Goal: Task Accomplishment & Management: Manage account settings

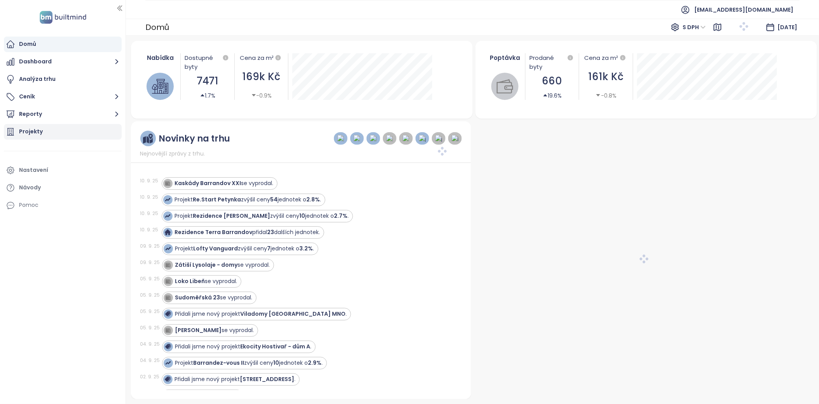
click at [43, 133] on div "Projekty" at bounding box center [63, 132] width 118 height 16
click at [28, 133] on div "Projekty" at bounding box center [31, 132] width 24 height 10
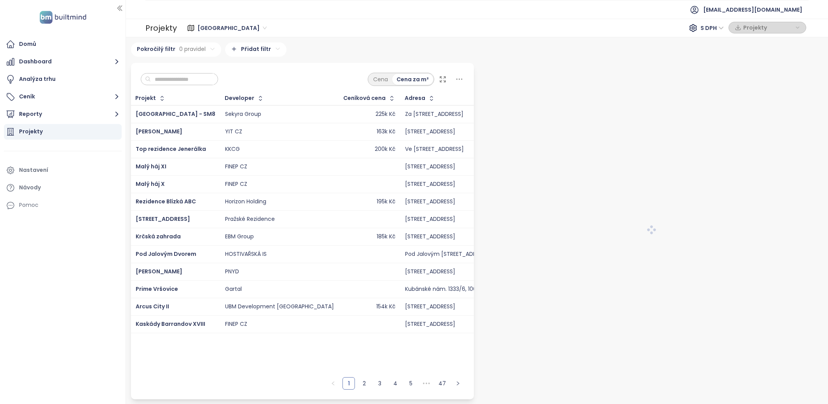
click at [192, 83] on input "text" at bounding box center [182, 79] width 63 height 12
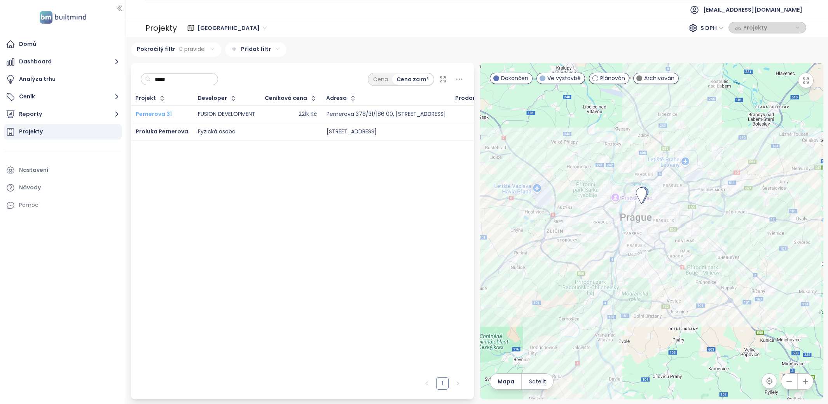
type input "*****"
click at [162, 110] on span "Pernerova 31" at bounding box center [154, 114] width 36 height 8
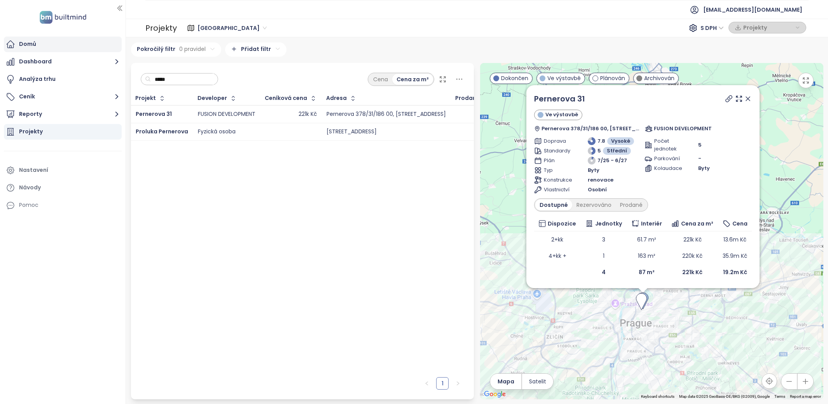
click at [56, 47] on div "Domů" at bounding box center [63, 45] width 118 height 16
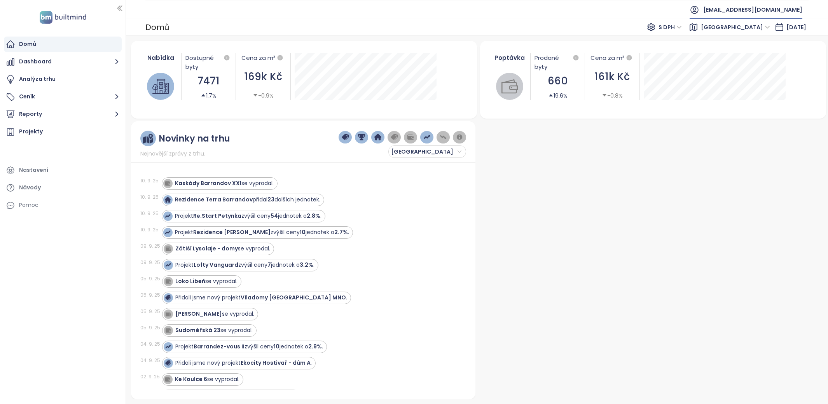
click at [759, 12] on span "nestera@nestera.cz" at bounding box center [752, 9] width 99 height 19
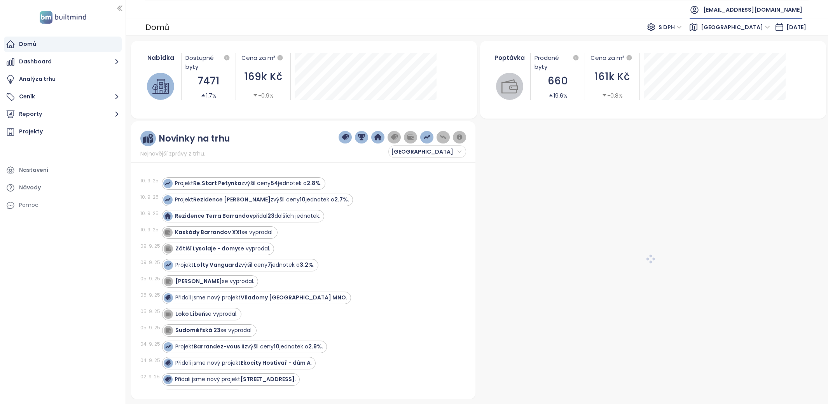
click at [756, 7] on span "nestera@nestera.cz" at bounding box center [752, 9] width 99 height 19
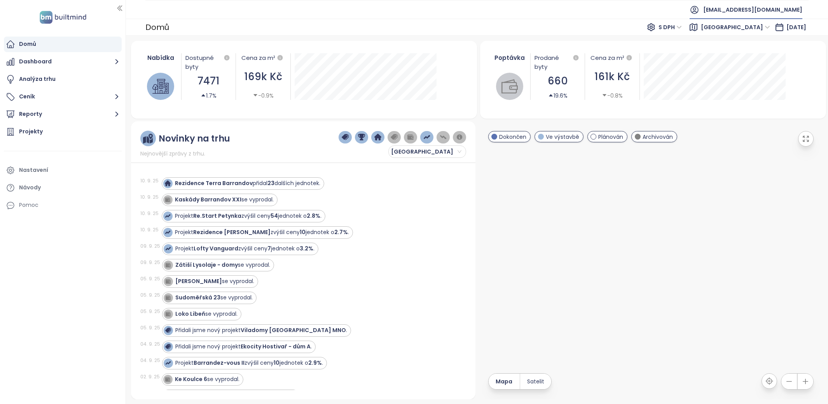
click at [756, 5] on span "nestera@nestera.cz" at bounding box center [752, 9] width 99 height 19
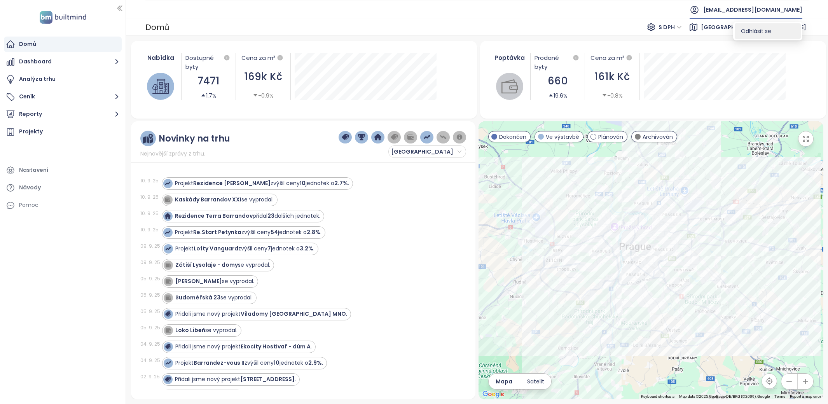
click at [771, 26] on li "Odhlásit se" at bounding box center [768, 31] width 66 height 16
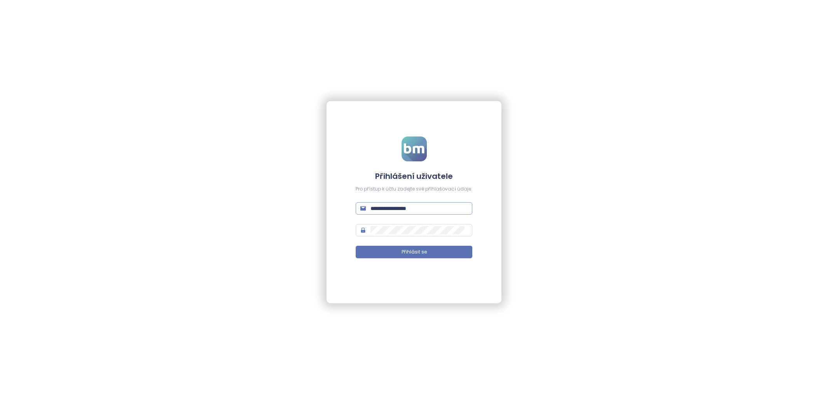
click at [409, 213] on span "**********" at bounding box center [414, 208] width 117 height 12
click at [409, 206] on input "**********" at bounding box center [418, 208] width 97 height 9
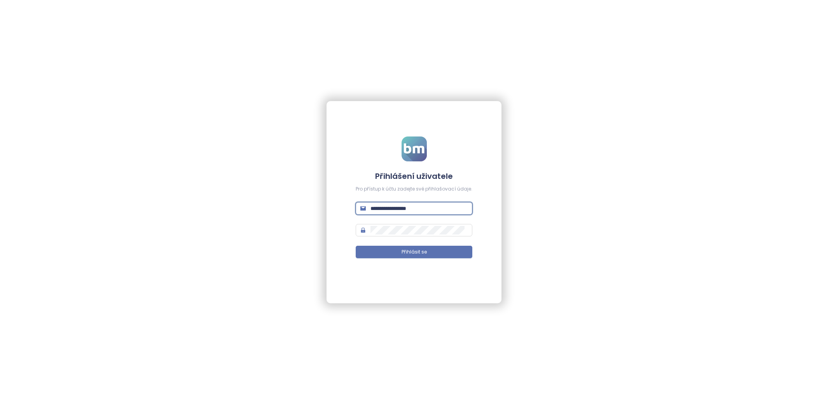
click at [409, 206] on input "**********" at bounding box center [418, 208] width 97 height 9
type input "**********"
click at [430, 251] on button "Přihlásit se" at bounding box center [414, 252] width 117 height 12
click at [439, 250] on button "Přihlásit se" at bounding box center [414, 252] width 117 height 12
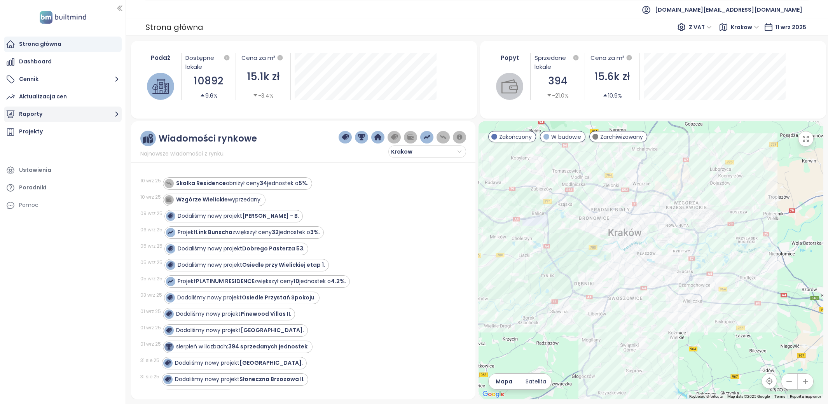
click at [47, 117] on button "Raporty" at bounding box center [63, 114] width 118 height 16
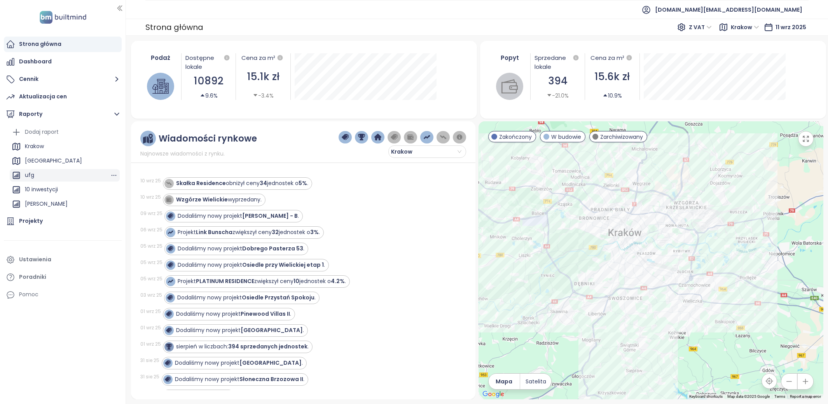
scroll to position [13, 0]
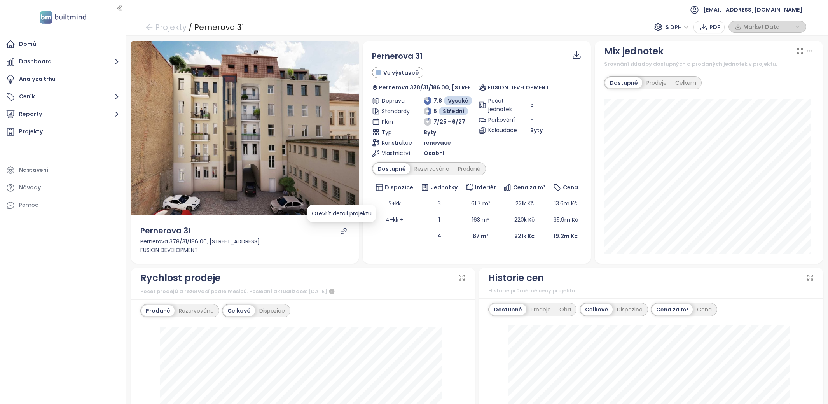
click at [342, 230] on icon "link" at bounding box center [343, 230] width 7 height 7
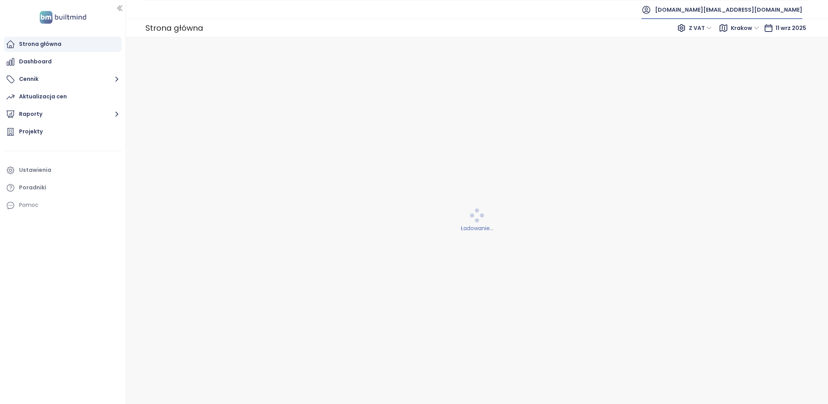
click at [769, 3] on span "[DOMAIN_NAME][EMAIL_ADDRESS][DOMAIN_NAME]" at bounding box center [728, 9] width 147 height 19
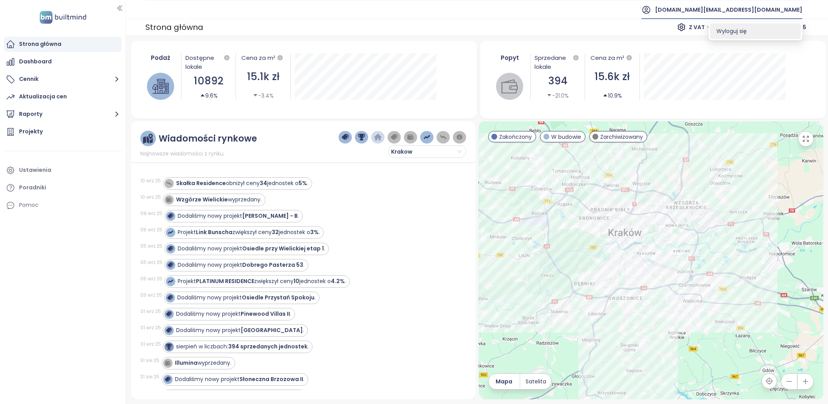
click at [748, 34] on li "Wyloguj się" at bounding box center [755, 31] width 91 height 16
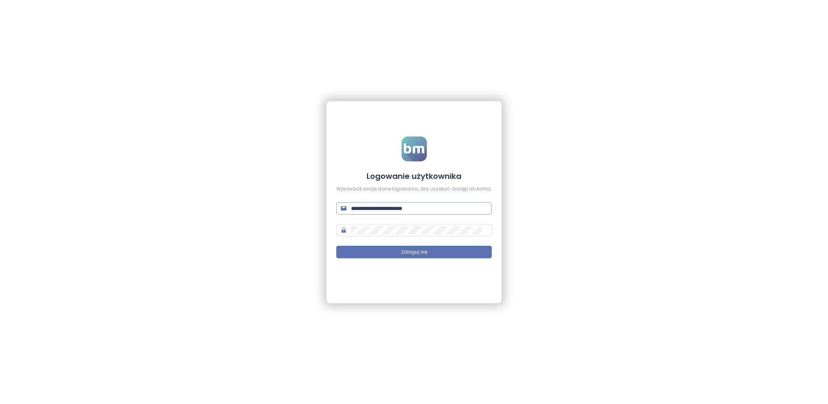
click at [394, 208] on input "**********" at bounding box center [419, 208] width 136 height 9
type input "**********"
click at [428, 246] on button "Zaloguj się" at bounding box center [413, 252] width 155 height 12
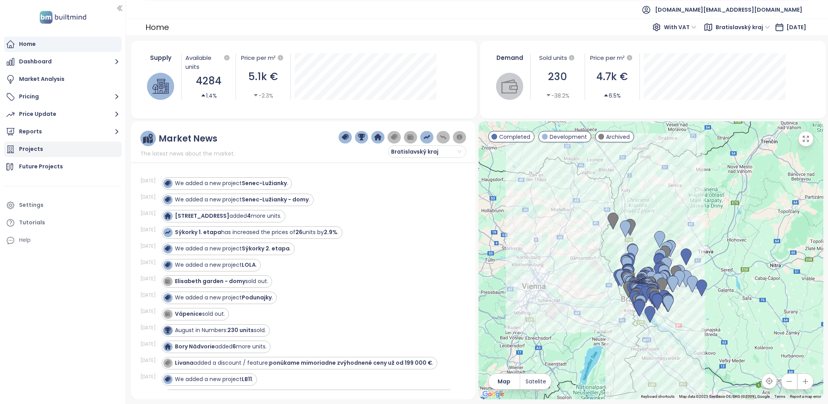
click at [53, 153] on div "Projects" at bounding box center [63, 149] width 118 height 16
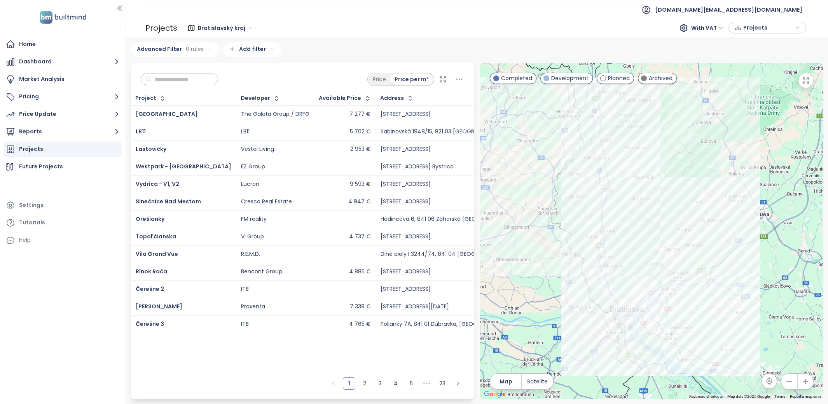
click at [194, 82] on input "text" at bounding box center [182, 79] width 63 height 12
click at [98, 134] on button "Reports" at bounding box center [63, 132] width 118 height 16
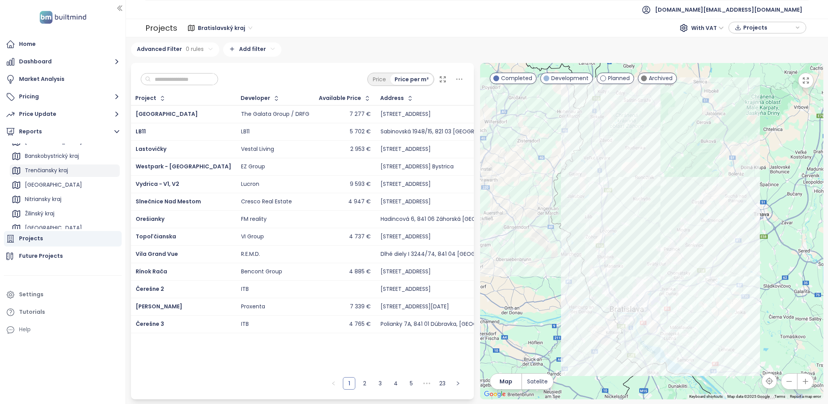
scroll to position [41, 0]
click at [65, 206] on div "Žilinský kraj" at bounding box center [65, 209] width 110 height 12
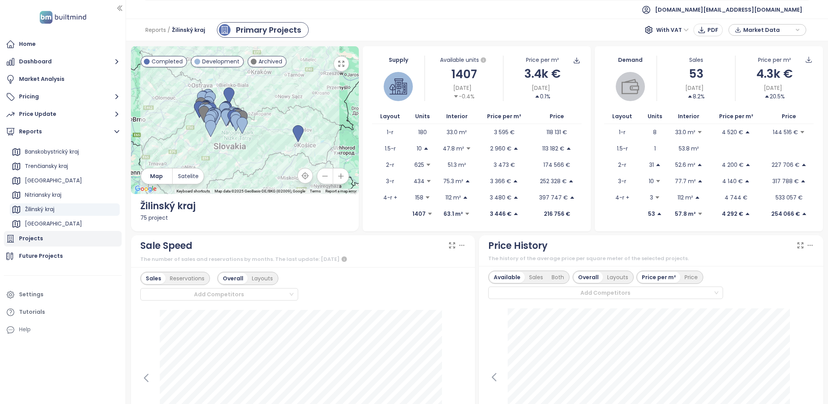
click at [50, 240] on div "Projects" at bounding box center [63, 239] width 118 height 16
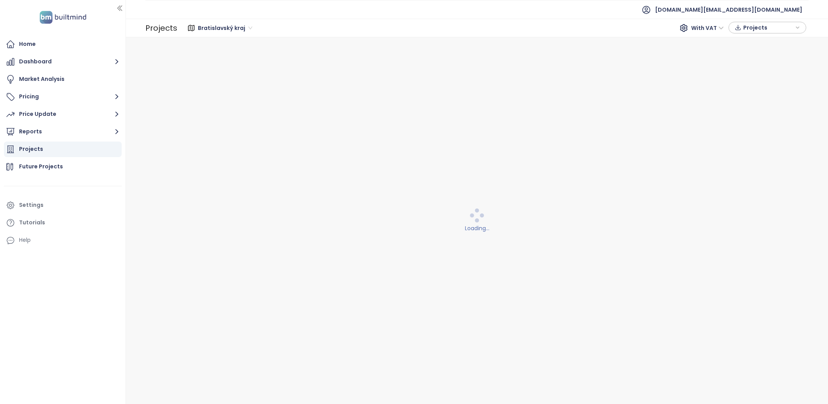
click at [221, 28] on span "Bratislavský kraj" at bounding box center [225, 28] width 54 height 12
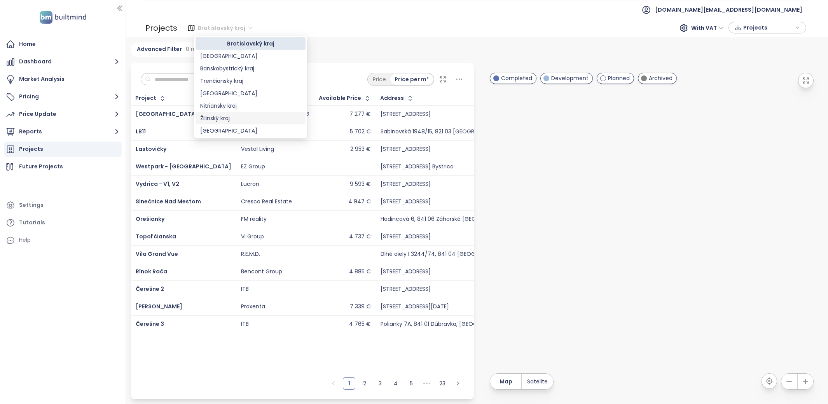
click at [233, 123] on div "Žilinský kraj" at bounding box center [250, 118] width 110 height 12
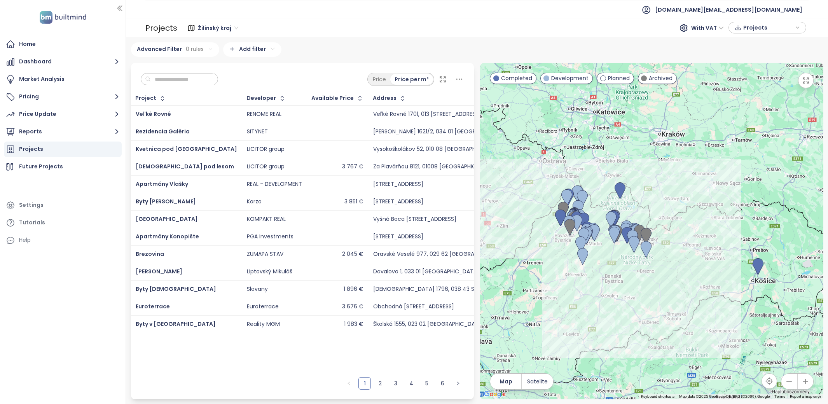
click at [186, 77] on input "text" at bounding box center [182, 79] width 63 height 12
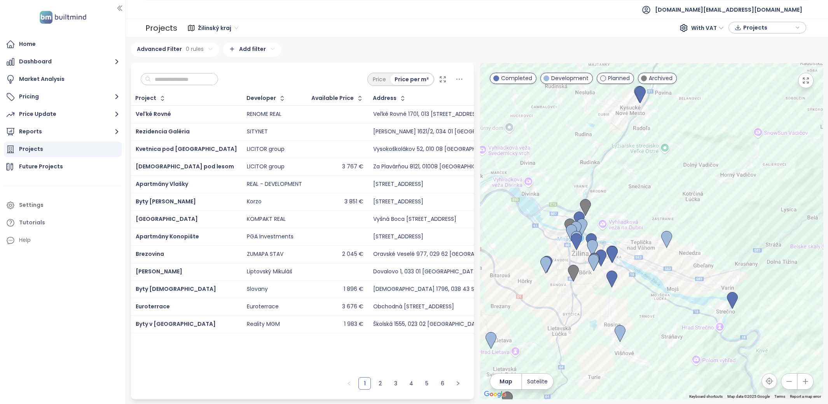
drag, startPoint x: 585, startPoint y: 274, endPoint x: 593, endPoint y: 255, distance: 20.5
click at [593, 255] on div at bounding box center [651, 231] width 343 height 336
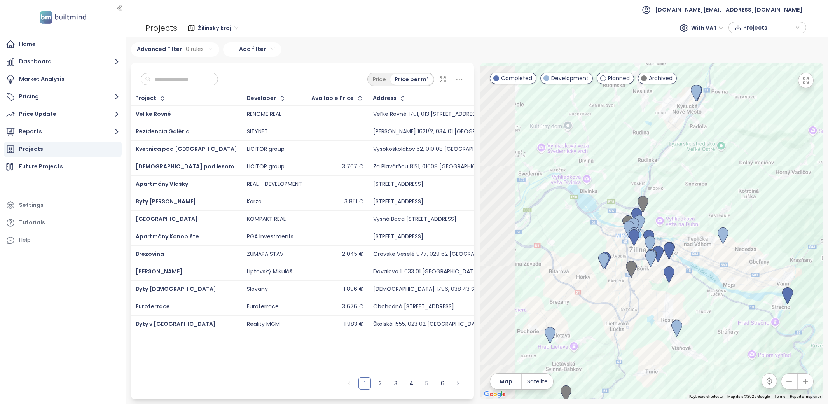
drag, startPoint x: 650, startPoint y: 287, endPoint x: 707, endPoint y: 284, distance: 57.6
click at [707, 284] on div at bounding box center [651, 231] width 343 height 336
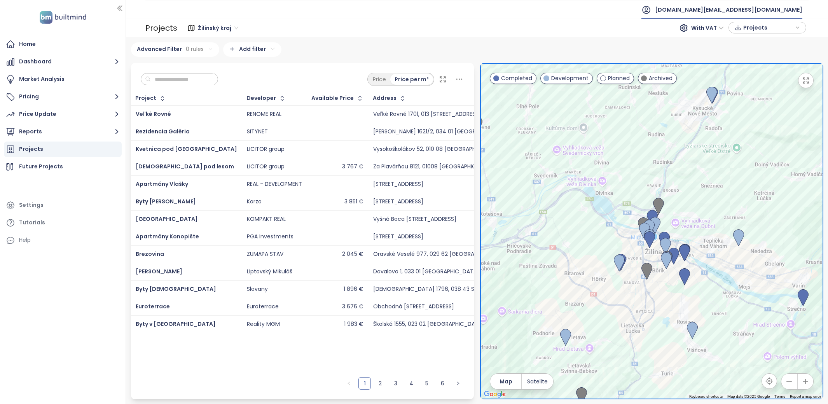
click at [778, 11] on span "test.sk@builtmind.com" at bounding box center [728, 9] width 147 height 19
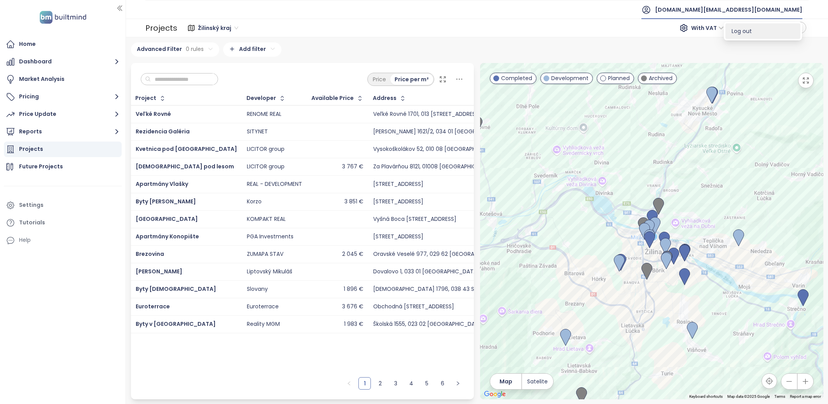
click at [755, 33] on li "Log out" at bounding box center [762, 31] width 75 height 16
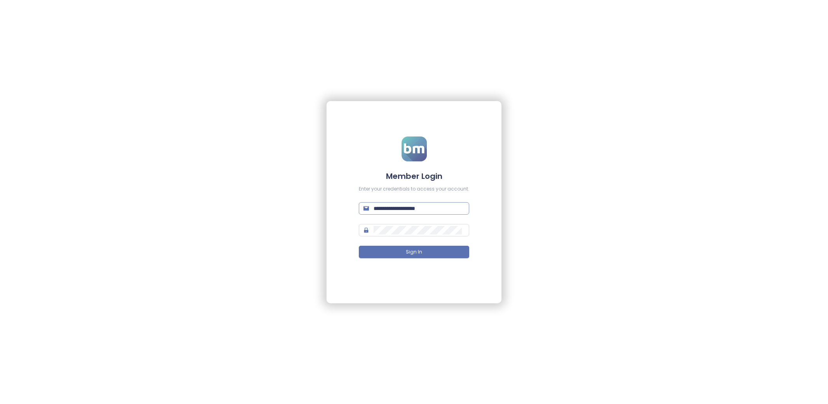
click at [419, 209] on input "**********" at bounding box center [419, 208] width 91 height 9
type input "*"
type input "**********"
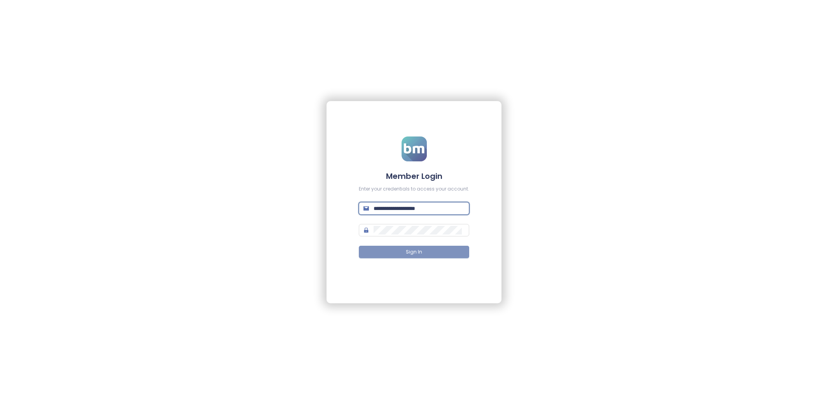
click at [428, 256] on button "Sign In" at bounding box center [414, 252] width 110 height 12
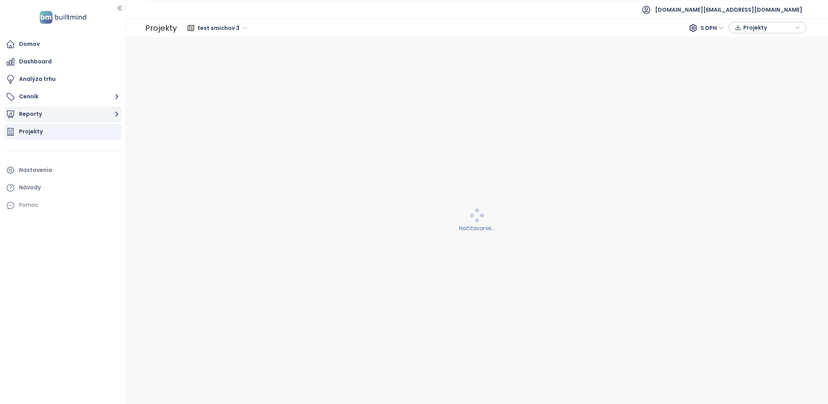
click at [74, 111] on button "Reporty" at bounding box center [63, 114] width 118 height 16
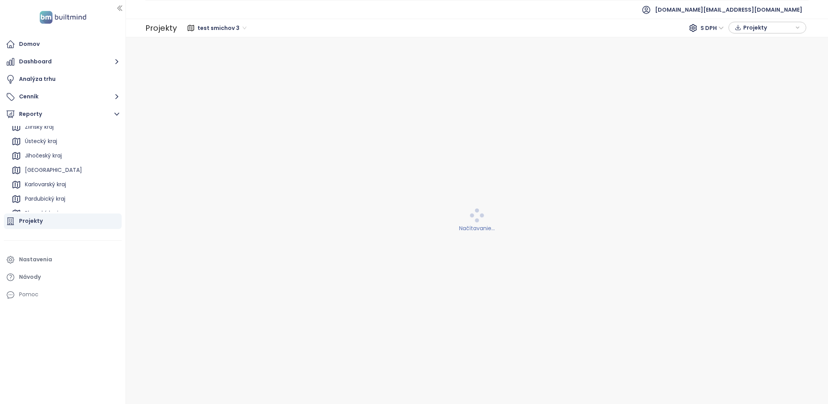
scroll to position [59, 0]
click at [56, 172] on div "Karlovarský kraj" at bounding box center [45, 173] width 41 height 10
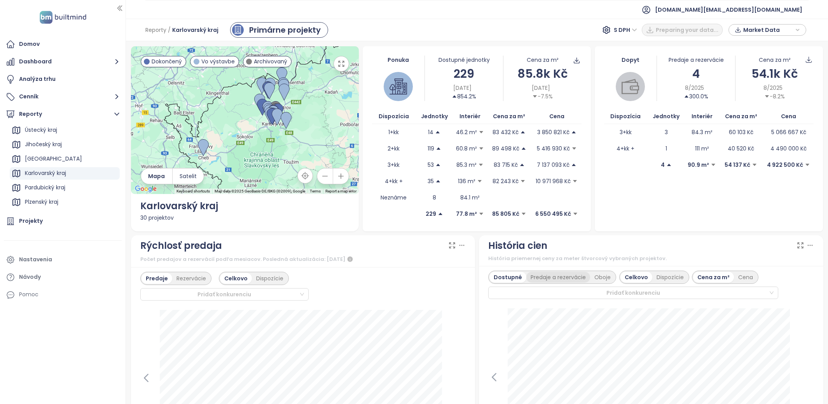
scroll to position [75, 0]
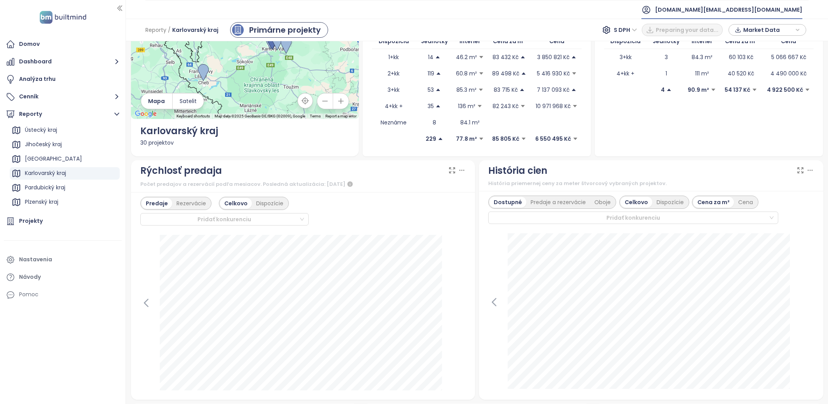
click at [776, 7] on span "test.cz@builtmind.com" at bounding box center [728, 9] width 147 height 19
click at [749, 34] on span "Odhlásiť sa" at bounding box center [747, 31] width 31 height 8
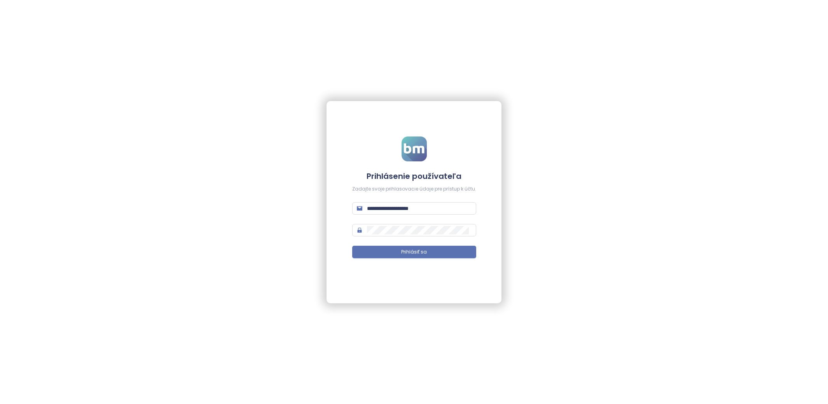
click at [384, 194] on form "**********" at bounding box center [414, 201] width 124 height 131
click at [384, 202] on span "**********" at bounding box center [414, 208] width 124 height 12
click at [384, 209] on input "**********" at bounding box center [419, 208] width 105 height 9
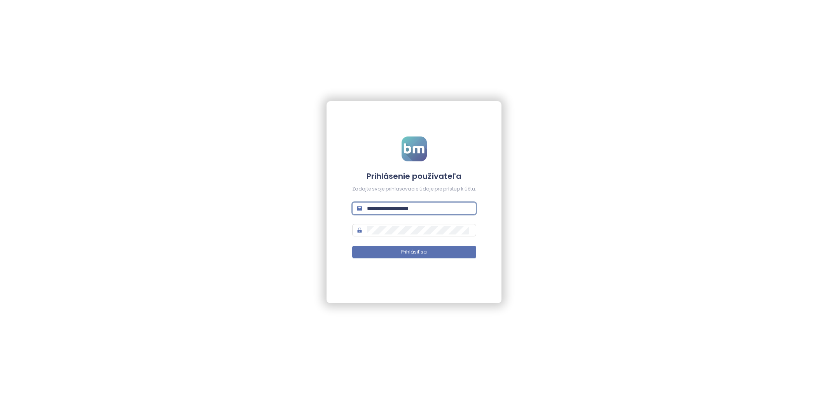
click at [384, 209] on input "**********" at bounding box center [419, 208] width 105 height 9
paste input "*****"
type input "**********"
click at [421, 237] on form "**********" at bounding box center [414, 201] width 124 height 131
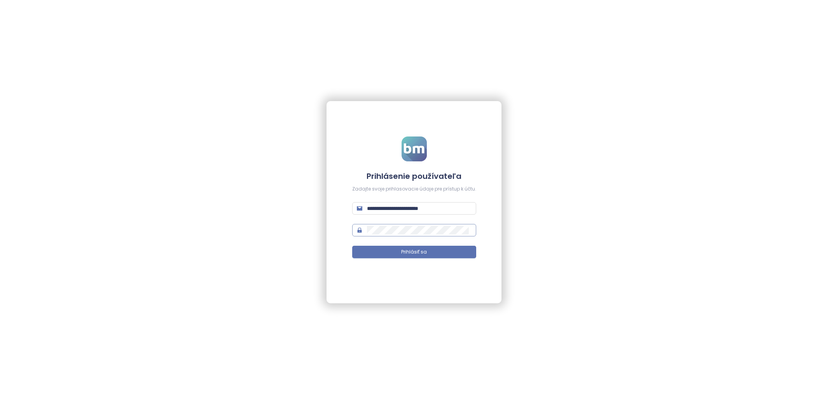
click at [421, 234] on span at bounding box center [414, 230] width 124 height 12
click at [419, 250] on span "Prihlásiť sa" at bounding box center [414, 251] width 26 height 7
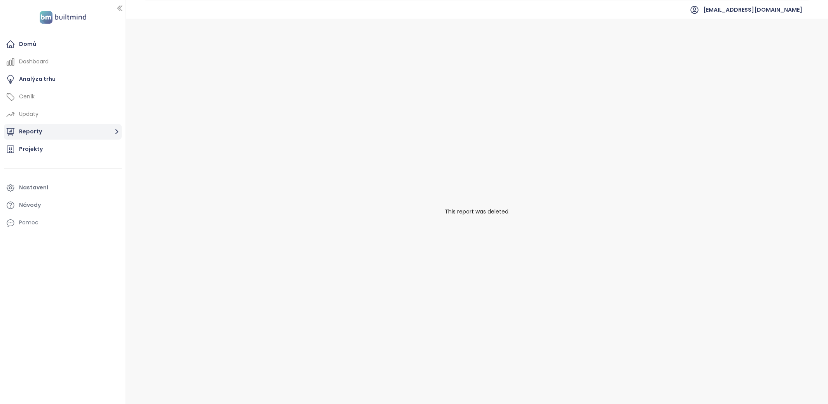
click at [30, 133] on button "Reporty" at bounding box center [63, 132] width 118 height 16
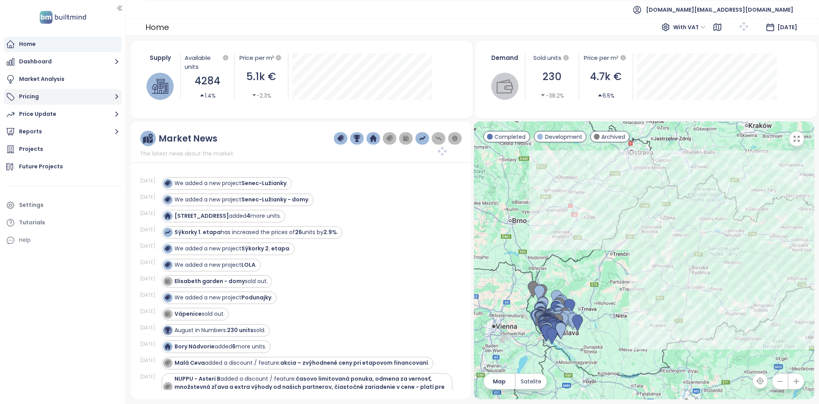
click at [82, 95] on button "Pricing" at bounding box center [63, 97] width 118 height 16
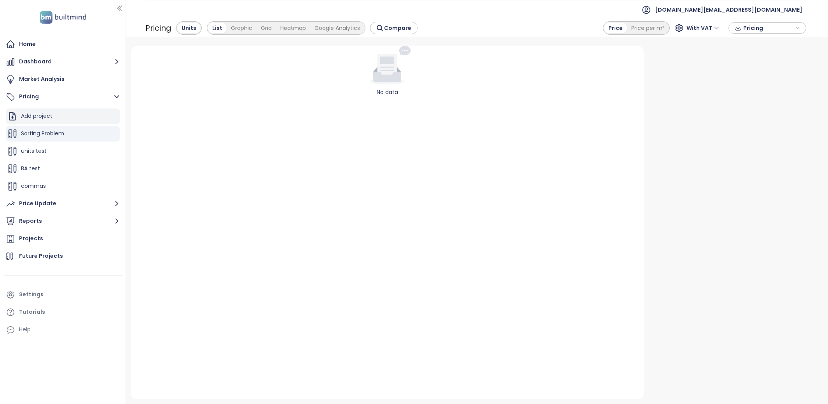
click at [73, 117] on div "Add project" at bounding box center [63, 116] width 114 height 16
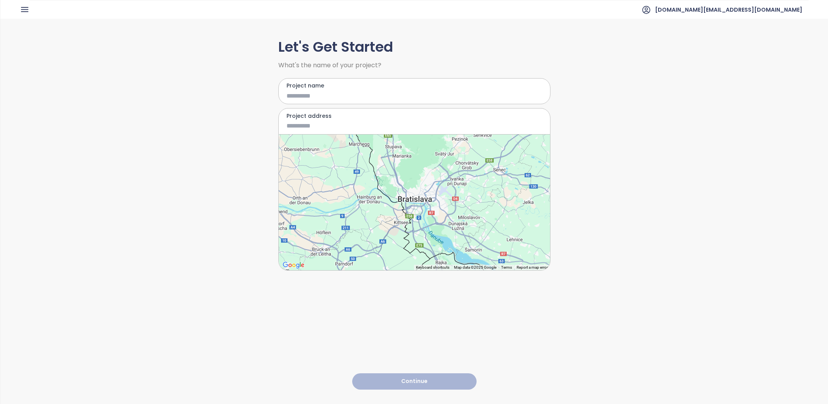
click at [403, 92] on input "Project name" at bounding box center [408, 96] width 244 height 10
type input "**********"
click at [382, 124] on input "Project address" at bounding box center [408, 126] width 244 height 10
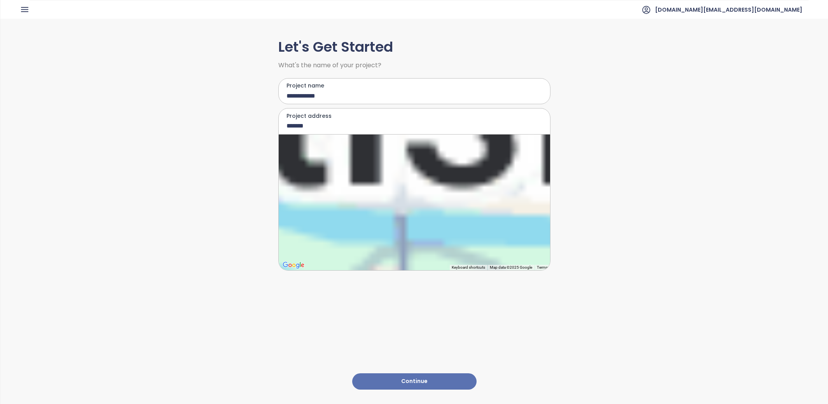
type input "**********"
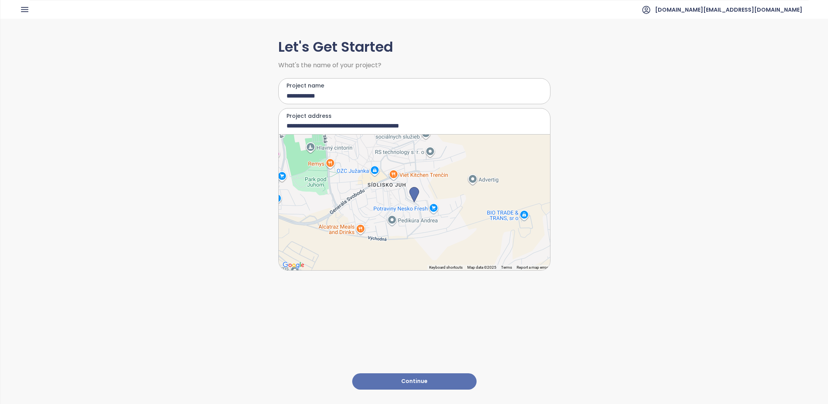
click at [429, 374] on button "Continue" at bounding box center [414, 381] width 124 height 17
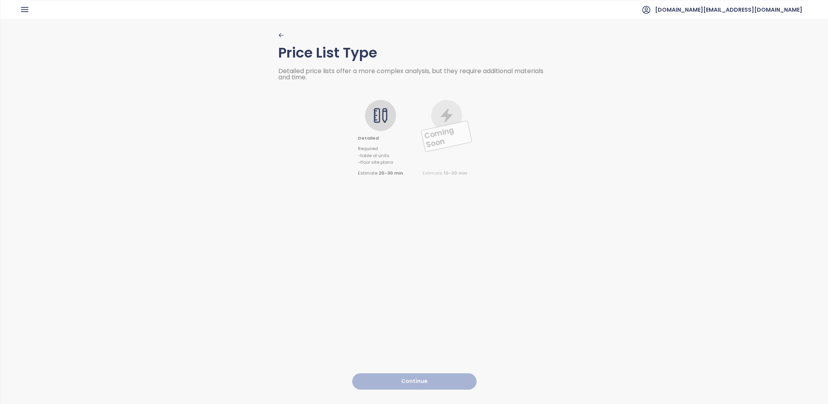
click at [372, 105] on div at bounding box center [380, 115] width 31 height 31
click at [435, 377] on button "Continue" at bounding box center [414, 381] width 124 height 17
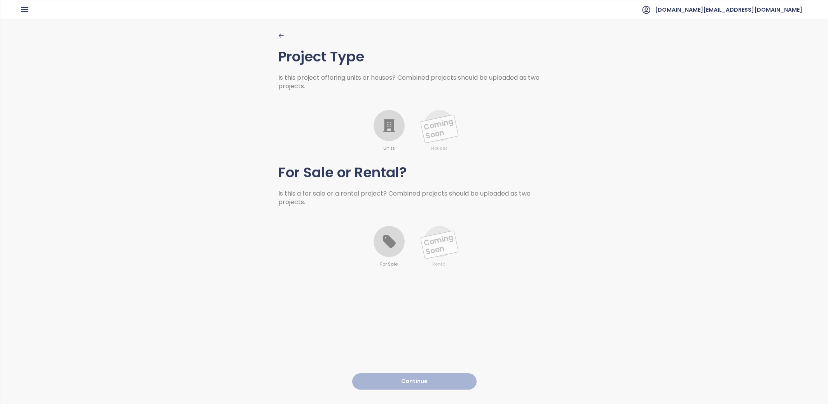
click at [393, 133] on div at bounding box center [389, 125] width 31 height 31
click at [389, 245] on icon at bounding box center [388, 241] width 13 height 13
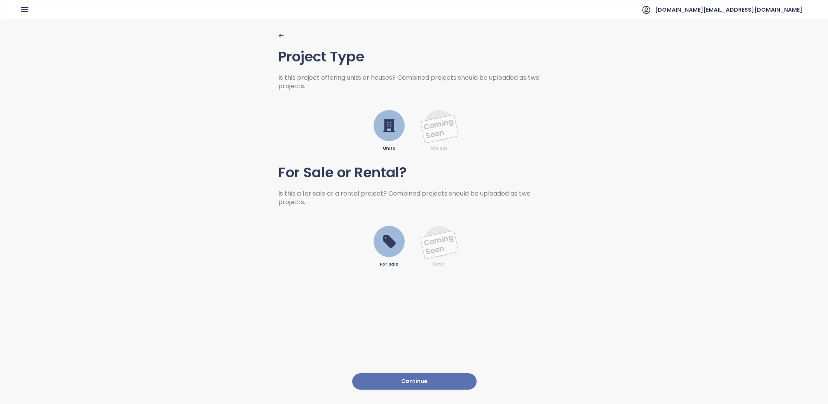
click at [421, 374] on button "Continue" at bounding box center [414, 381] width 124 height 17
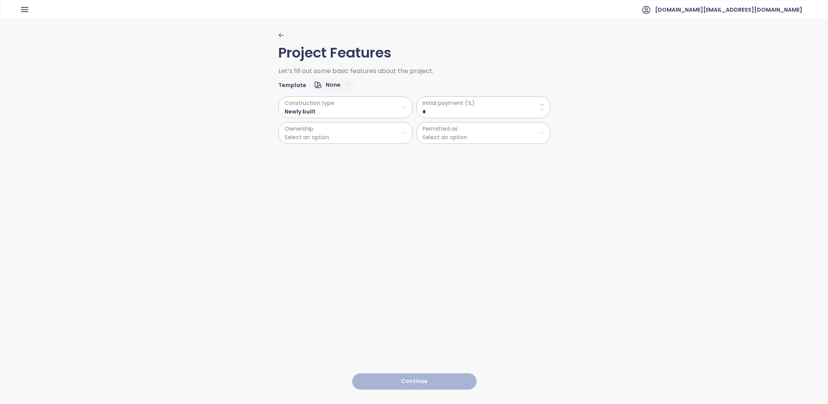
click at [431, 110] on \(\%\) "*" at bounding box center [483, 111] width 122 height 9
type \(\%\) "**"
click at [370, 133] on html "Home Dashboard Market Analysis Pricing Price Update Reports Projects Future Pro…" at bounding box center [414, 202] width 828 height 404
click at [352, 152] on span "Private" at bounding box center [340, 152] width 129 height 11
click at [473, 142] on html "Home Dashboard Market Analysis Pricing Price Update Reports Projects Future Pro…" at bounding box center [414, 202] width 828 height 404
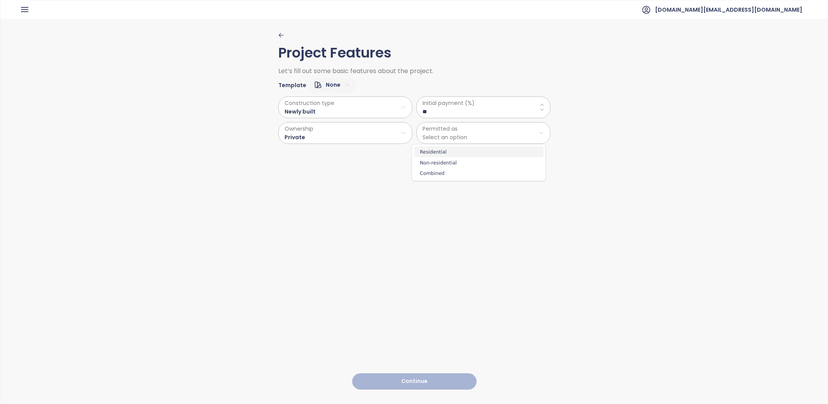
click at [470, 154] on span "Residential" at bounding box center [478, 152] width 129 height 11
click at [436, 379] on button "Continue" at bounding box center [414, 381] width 124 height 17
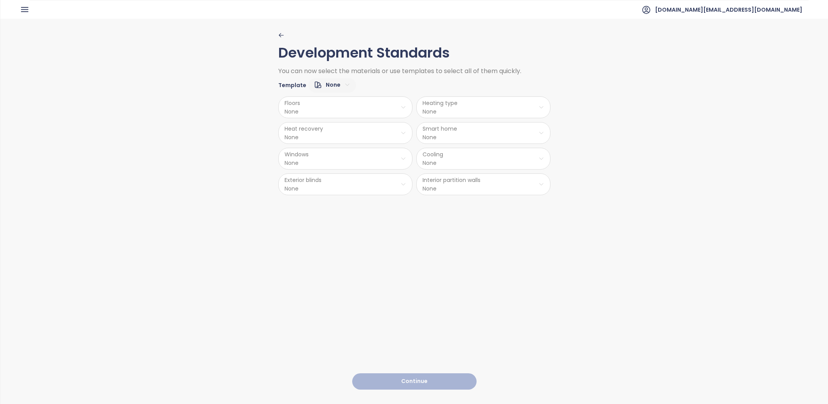
click at [327, 93] on div "Floors None Heating type None Heat recovery None Smart home None Windows None C…" at bounding box center [414, 144] width 272 height 103
click at [327, 87] on html "Home Dashboard Market Analysis Pricing Price Update Reports Projects Future Pro…" at bounding box center [414, 202] width 828 height 404
click at [328, 118] on span "Medium" at bounding box center [326, 122] width 31 height 11
click at [391, 376] on button "Continue" at bounding box center [414, 381] width 124 height 17
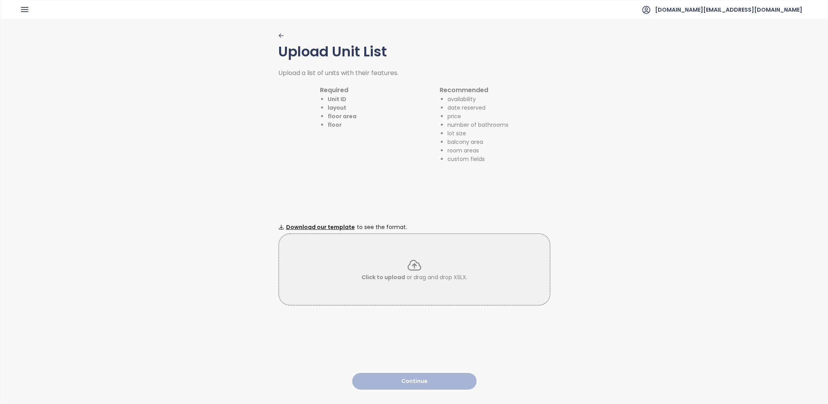
click at [383, 257] on div "Click to upload or drag and drop XSLX." at bounding box center [414, 269] width 271 height 24
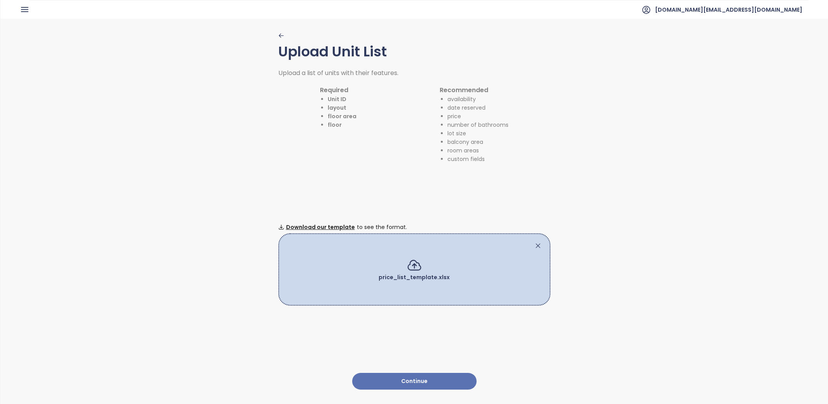
click at [432, 375] on button "Continue" at bounding box center [414, 381] width 124 height 17
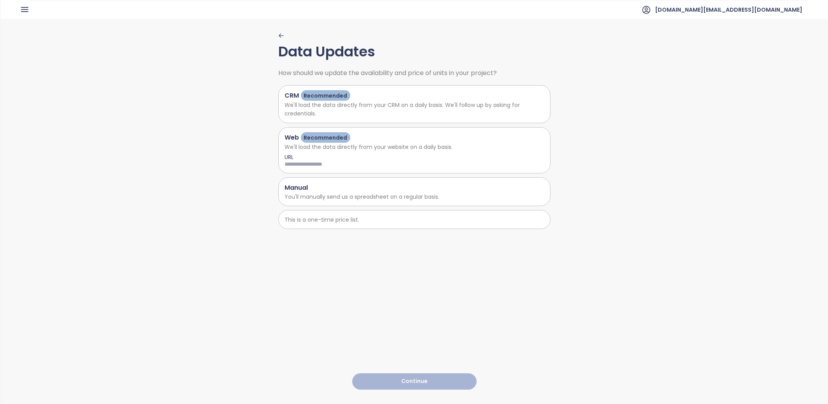
click at [362, 185] on div "Manual" at bounding box center [414, 188] width 260 height 10
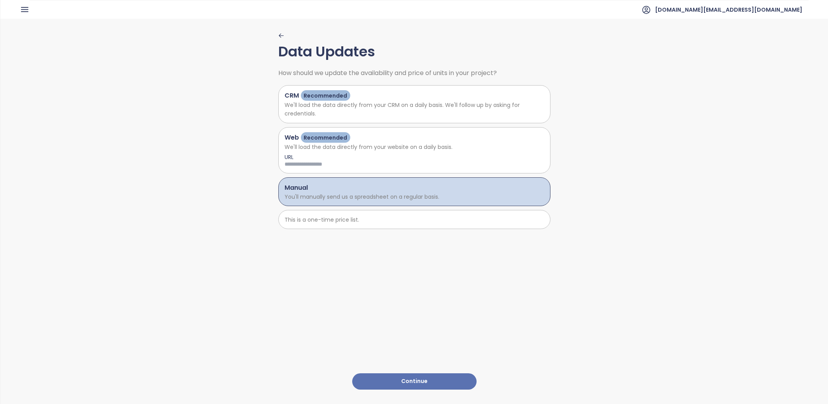
click at [400, 379] on button "Continue" at bounding box center [414, 381] width 124 height 17
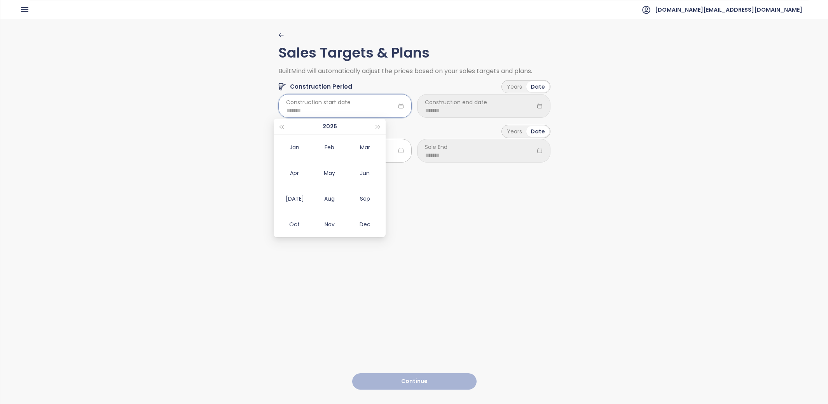
click at [363, 108] on input at bounding box center [344, 110] width 117 height 9
click at [349, 181] on td "Jun" at bounding box center [364, 173] width 35 height 26
type input "*******"
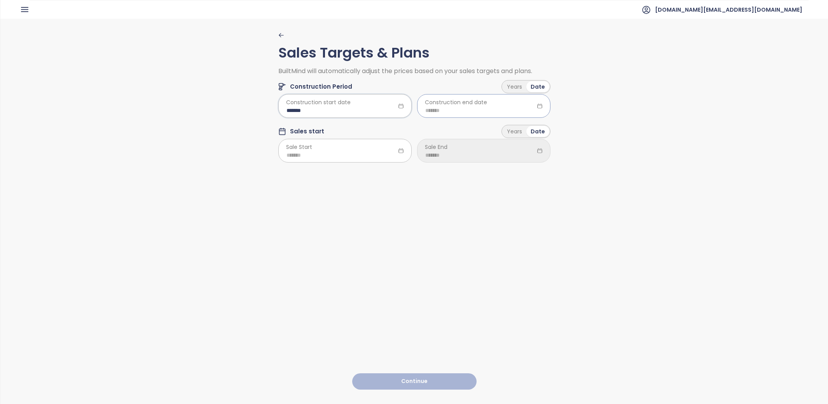
click at [433, 107] on input at bounding box center [483, 110] width 117 height 9
type input "*******"
click at [513, 122] on button "button" at bounding box center [517, 127] width 9 height 16
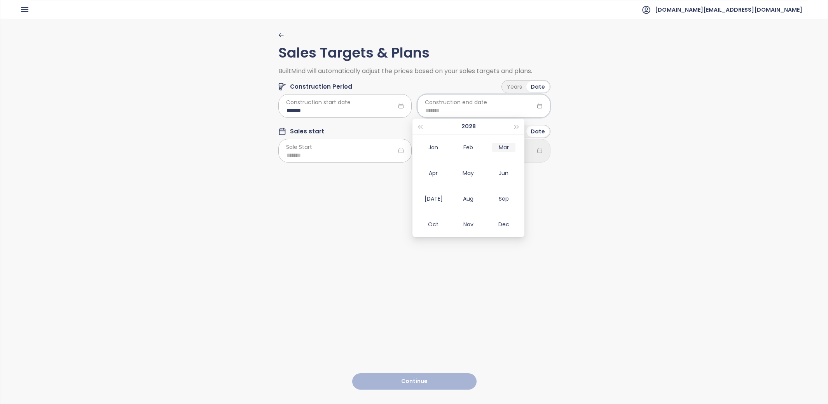
click at [506, 145] on div "Mar" at bounding box center [503, 147] width 23 height 9
type input "*******"
click at [311, 147] on div at bounding box center [344, 150] width 133 height 23
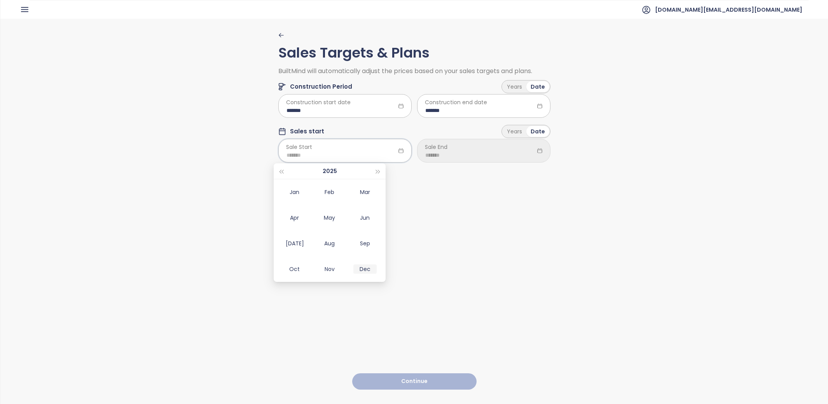
click at [366, 269] on div "Dec" at bounding box center [364, 268] width 23 height 9
type input "*******"
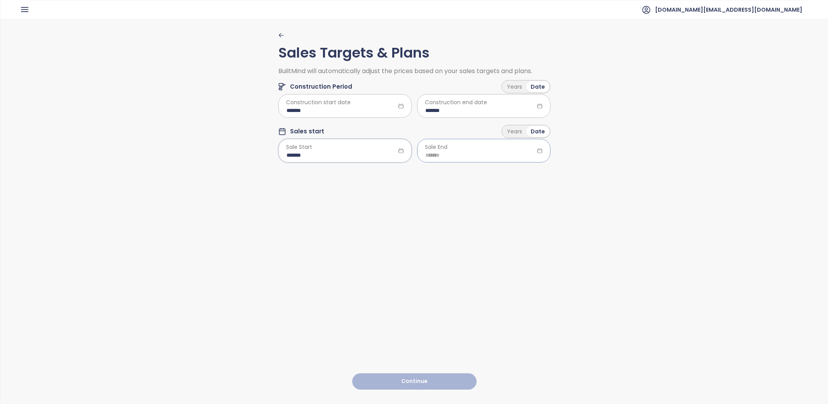
click at [443, 153] on input at bounding box center [483, 155] width 117 height 9
click at [519, 136] on div "Years" at bounding box center [515, 131] width 24 height 11
click at [496, 147] on html "Home Dashboard Market Analysis Pricing Price Update Reports Projects Future Pro…" at bounding box center [414, 202] width 828 height 404
click at [447, 201] on span "2.0" at bounding box center [479, 202] width 129 height 11
click at [475, 159] on html "Home Dashboard Market Analysis Pricing Price Update Reports Projects Future Pro…" at bounding box center [414, 202] width 828 height 404
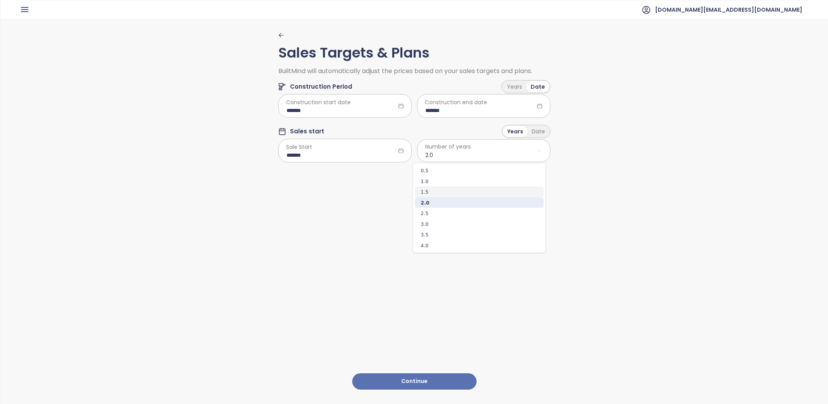
click at [457, 188] on span "1.5" at bounding box center [479, 192] width 129 height 11
click at [633, 194] on div "Sales Targets & Plans BuiltMind will automatically adjust the prices based on y…" at bounding box center [413, 211] width 827 height 384
click at [417, 373] on button "Continue" at bounding box center [414, 381] width 124 height 17
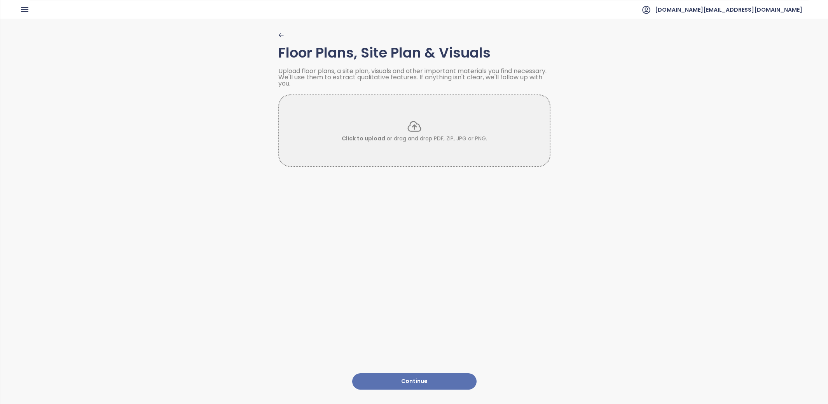
click at [415, 373] on button "Continue" at bounding box center [414, 381] width 124 height 17
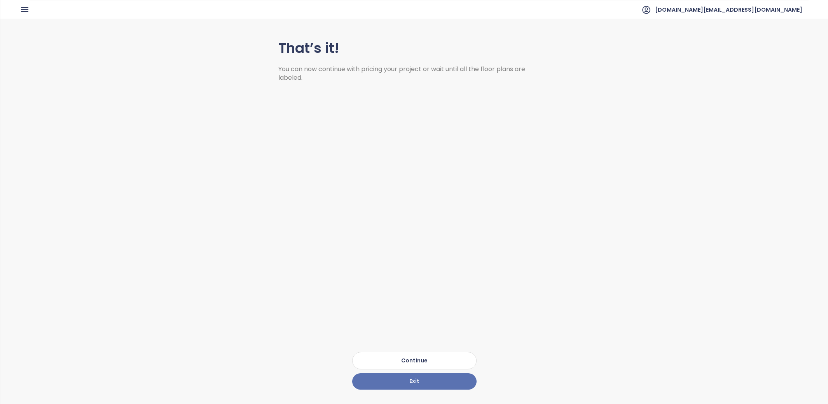
click at [439, 352] on button "Continue" at bounding box center [414, 360] width 124 height 17
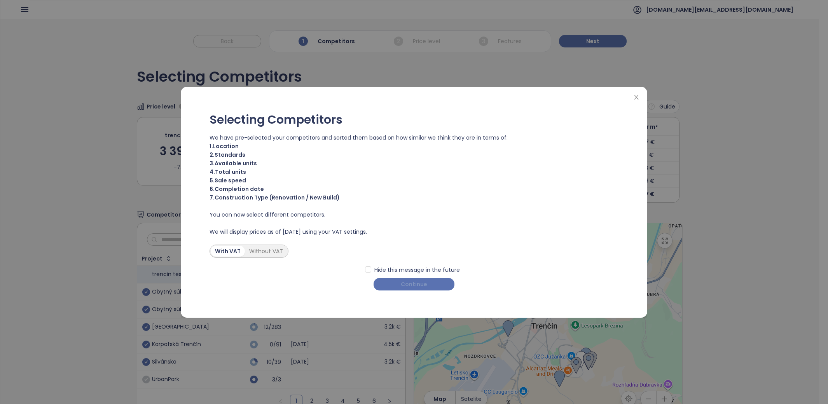
click at [431, 283] on button "Continue" at bounding box center [414, 284] width 81 height 12
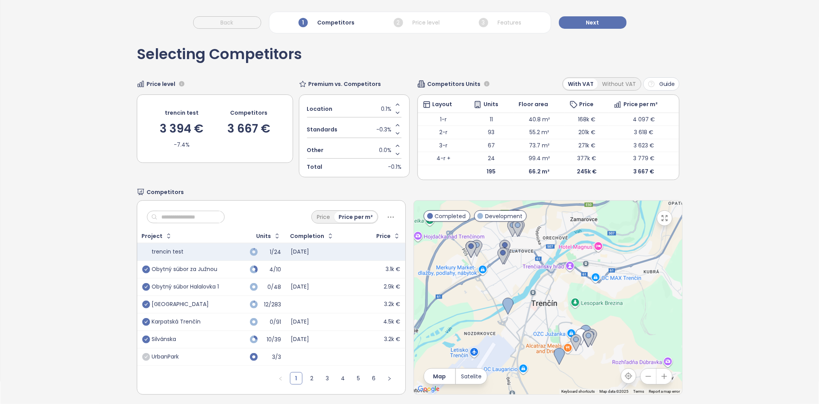
scroll to position [36, 0]
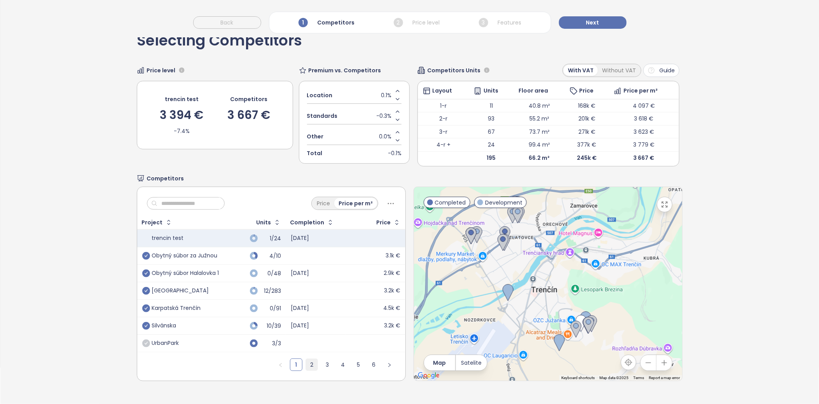
click at [306, 360] on link "2" at bounding box center [312, 365] width 12 height 12
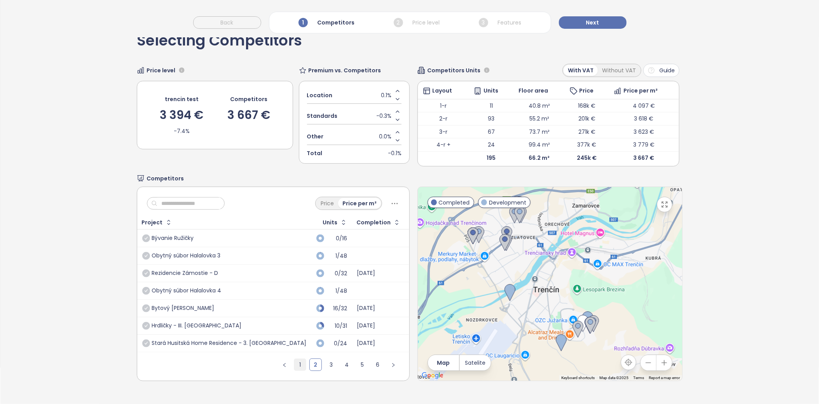
click at [294, 361] on link "1" at bounding box center [300, 365] width 12 height 12
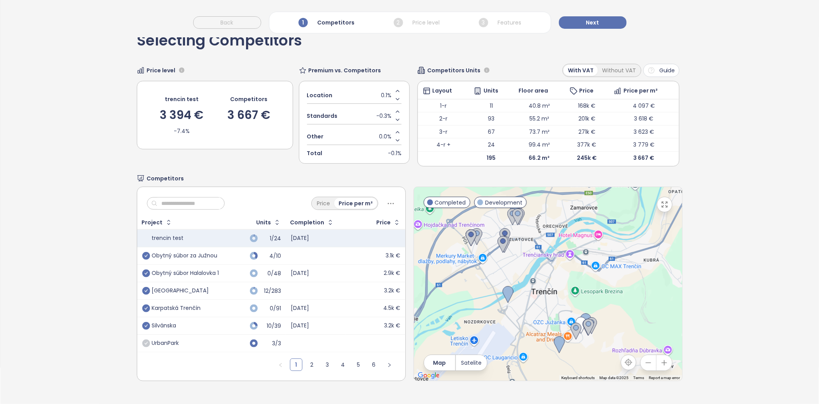
click at [171, 205] on input "text" at bounding box center [188, 203] width 63 height 12
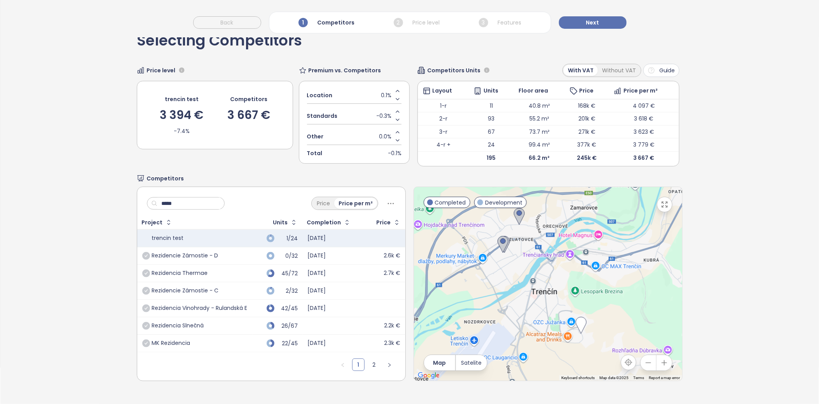
type input "*****"
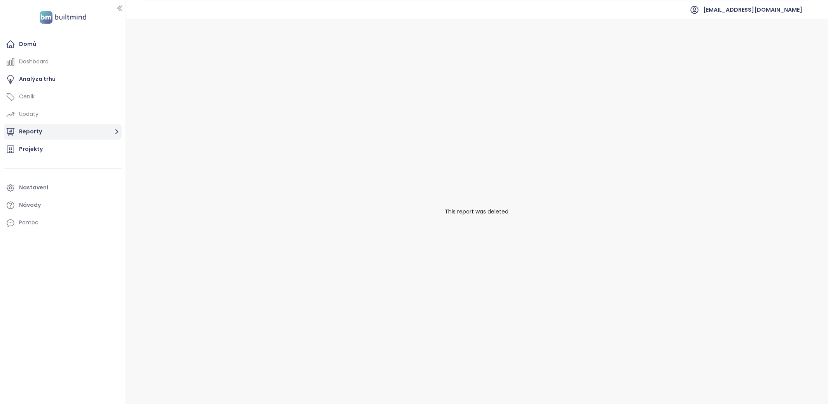
click at [65, 137] on button "Reporty" at bounding box center [63, 132] width 118 height 16
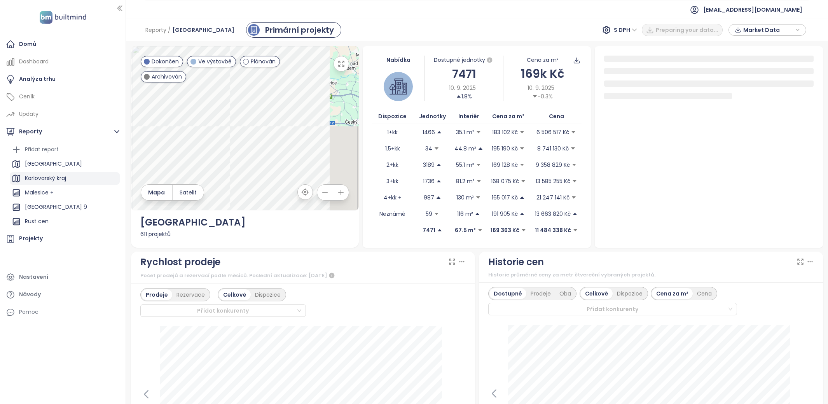
click at [65, 178] on div "Karlovarský kraj" at bounding box center [45, 178] width 41 height 10
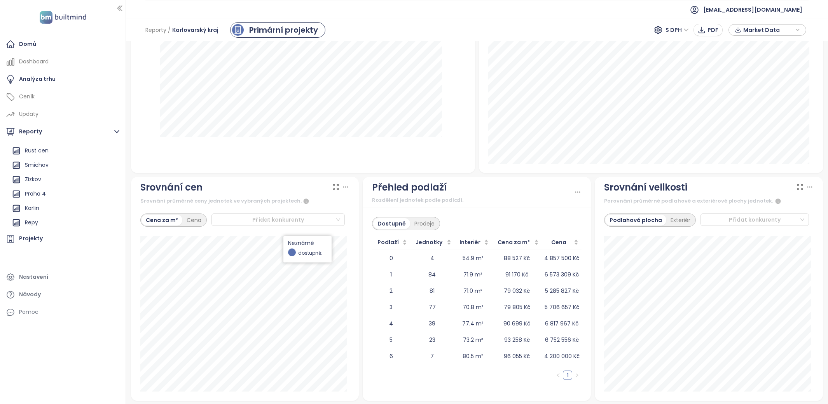
scroll to position [585, 0]
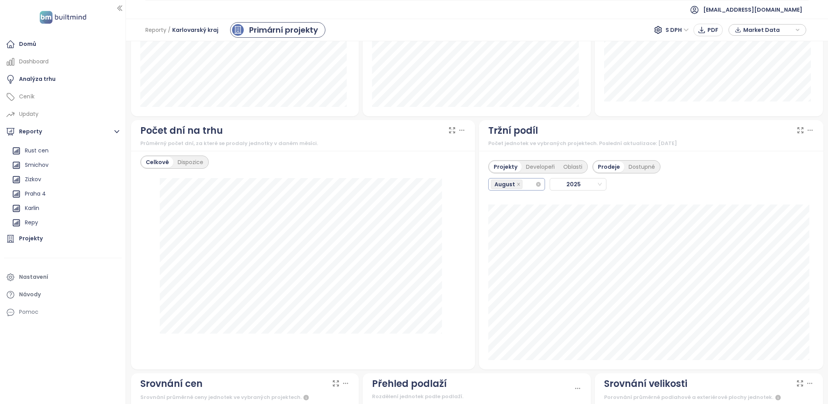
click at [524, 185] on div "August" at bounding box center [513, 184] width 44 height 11
click at [515, 203] on div "January" at bounding box center [511, 198] width 53 height 12
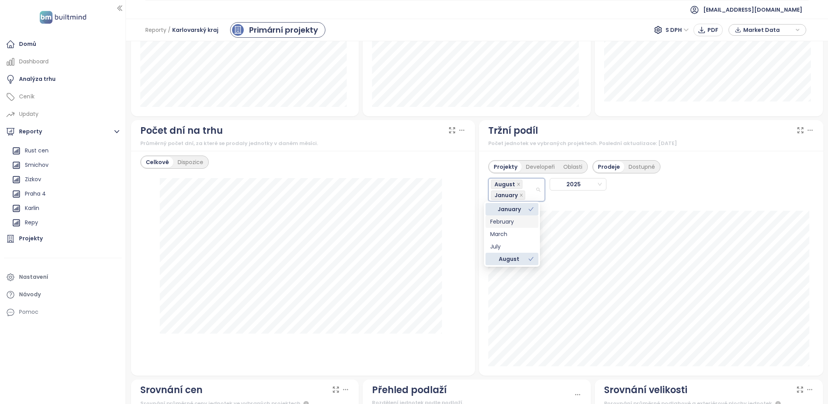
click at [519, 217] on div "February" at bounding box center [512, 221] width 44 height 9
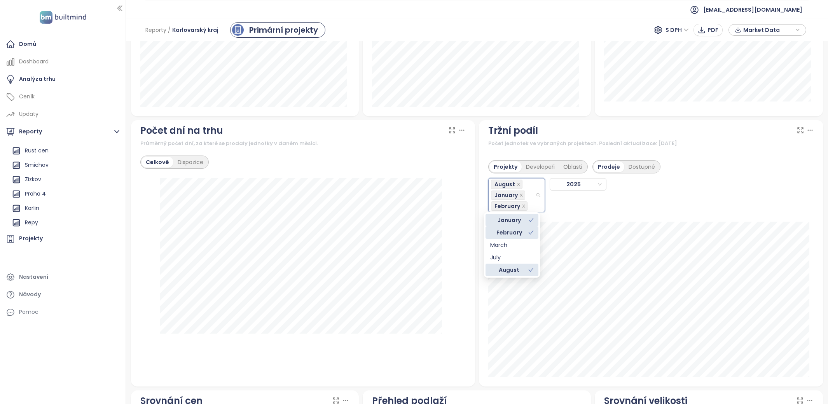
click at [518, 230] on div "February" at bounding box center [509, 232] width 38 height 9
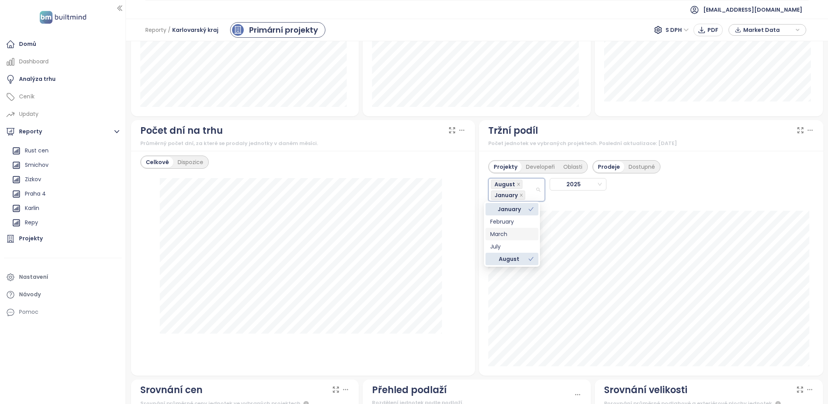
click at [518, 232] on div "March" at bounding box center [512, 234] width 44 height 9
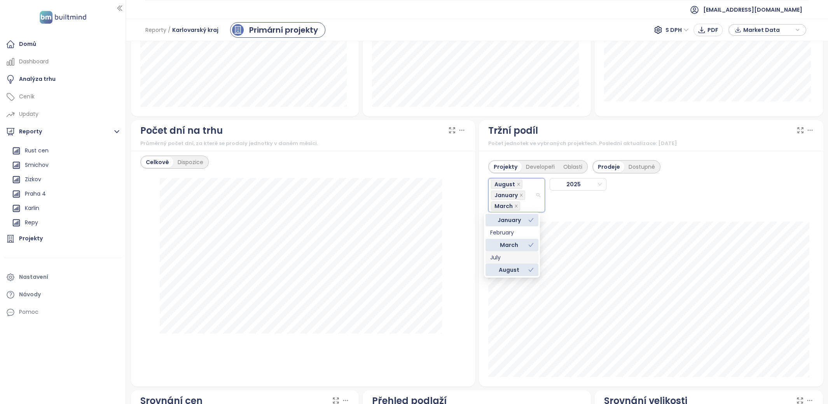
click at [513, 255] on div "July" at bounding box center [512, 257] width 44 height 9
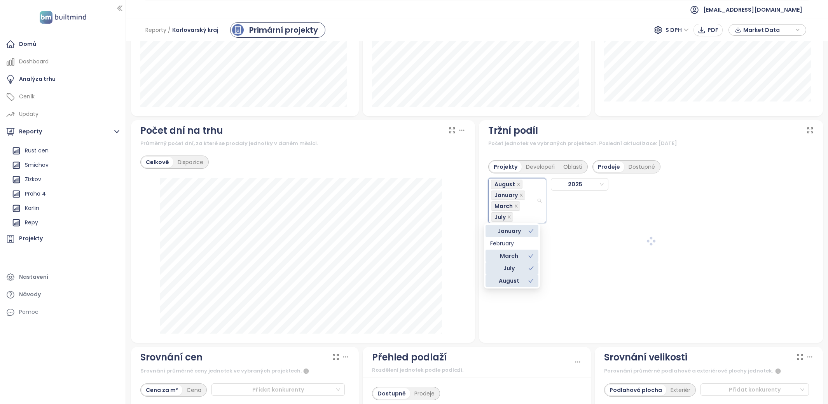
click at [511, 242] on div "February" at bounding box center [512, 243] width 44 height 9
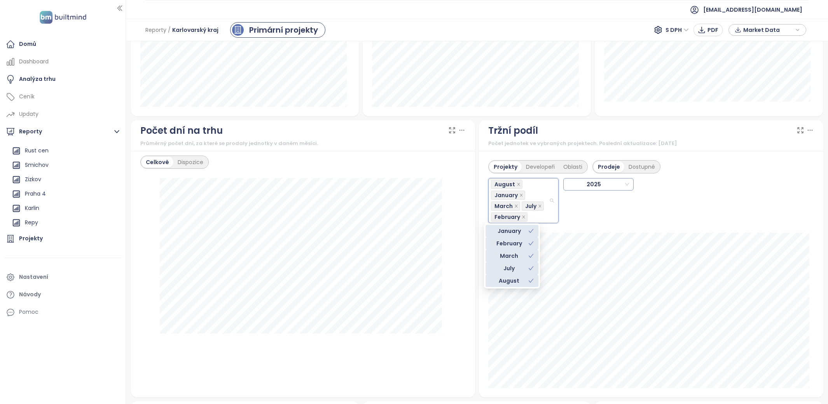
click at [569, 186] on span "2025" at bounding box center [597, 184] width 63 height 12
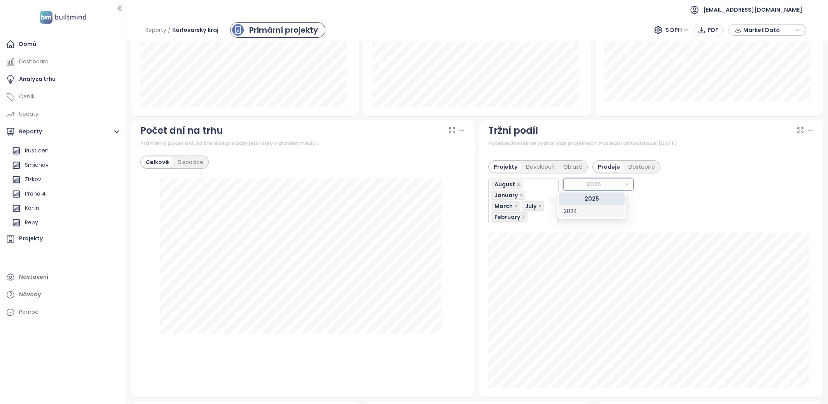
click at [579, 209] on div "2024" at bounding box center [592, 211] width 56 height 9
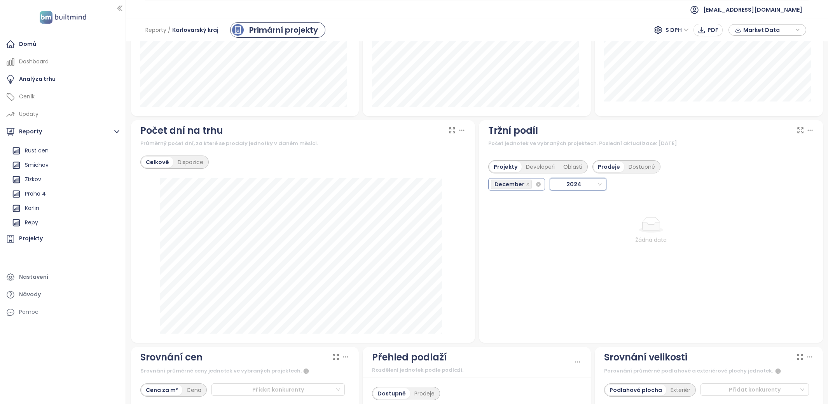
click at [533, 185] on input "search" at bounding box center [534, 184] width 2 height 9
click at [515, 223] on div "November" at bounding box center [512, 223] width 44 height 9
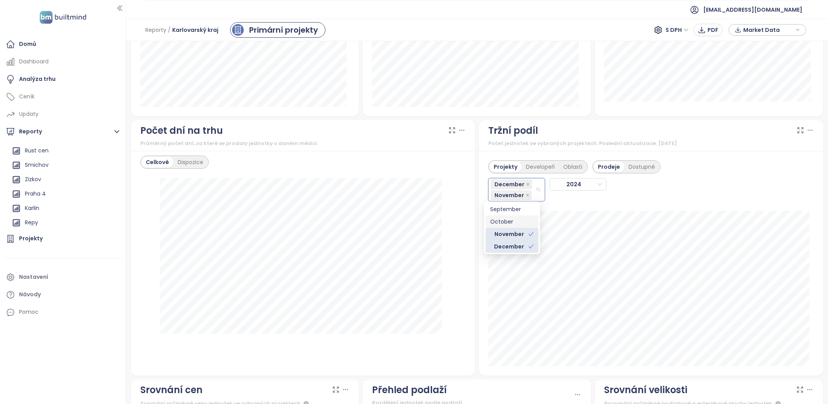
click at [514, 220] on div "October" at bounding box center [512, 221] width 44 height 9
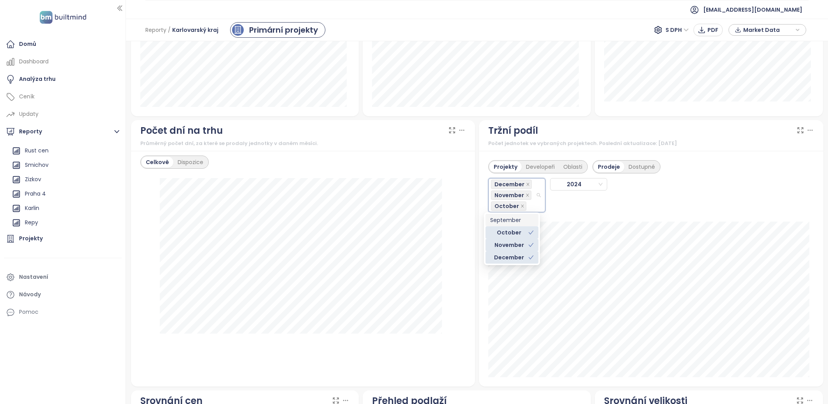
click at [514, 219] on div "September" at bounding box center [512, 220] width 44 height 9
